Goal: Information Seeking & Learning: Learn about a topic

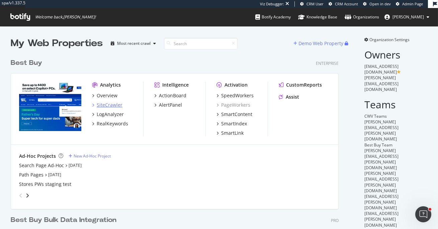
click at [115, 104] on div "SiteCrawler" at bounding box center [110, 105] width 26 height 7
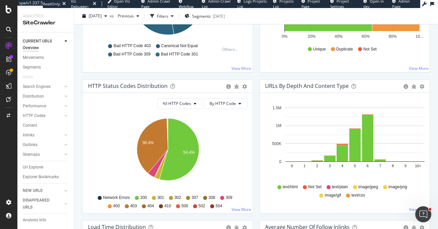
scroll to position [342, 0]
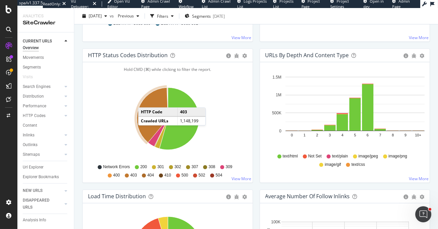
click at [157, 117] on td "Crawled URLs" at bounding box center [157, 121] width 39 height 9
click at [155, 99] on icon "A chart." at bounding box center [152, 115] width 31 height 55
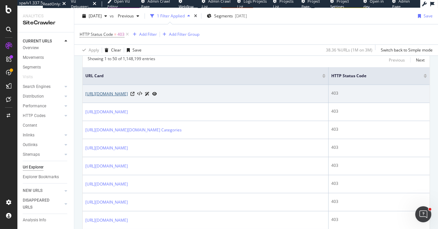
scroll to position [206, 0]
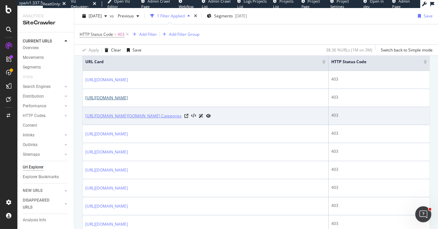
copy link "[URL][DOMAIN_NAME]"
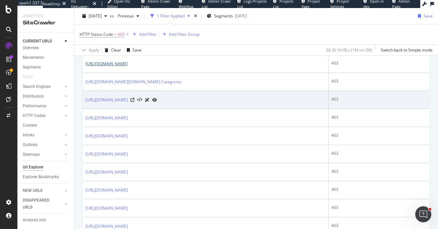
scroll to position [241, 0]
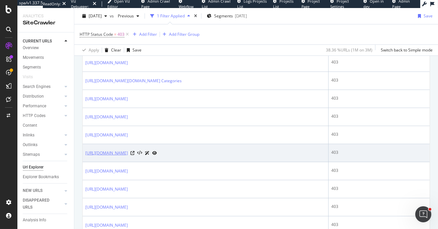
copy link "[URL][DOMAIN_NAME]"
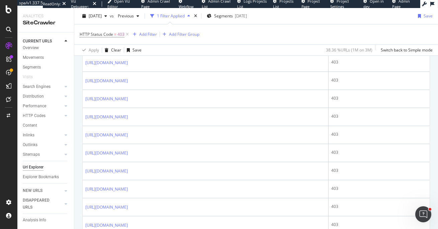
scroll to position [424, 0]
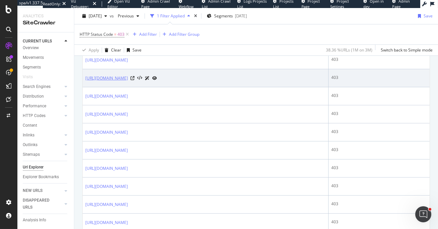
copy link "[URL][DOMAIN_NAME]"
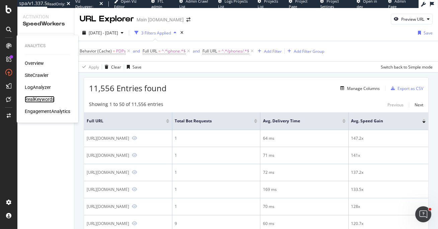
click at [36, 97] on div "RealKeywords" at bounding box center [40, 99] width 30 height 7
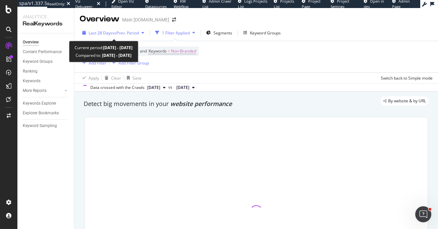
click at [141, 35] on div "button" at bounding box center [143, 33] width 8 height 4
